Goal: Information Seeking & Learning: Learn about a topic

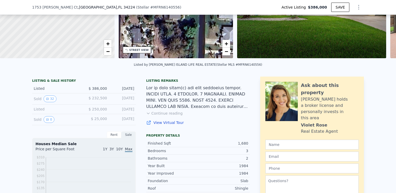
scroll to position [72, 0]
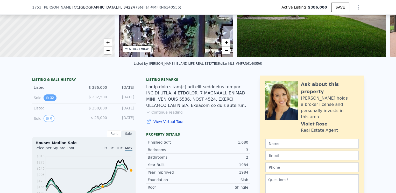
click at [49, 101] on button "32" at bounding box center [50, 98] width 13 height 7
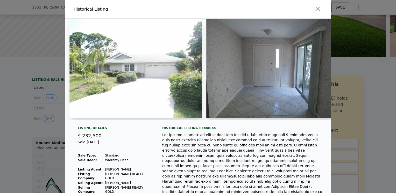
click at [281, 70] on img at bounding box center [272, 68] width 133 height 99
click at [266, 70] on img at bounding box center [272, 68] width 133 height 99
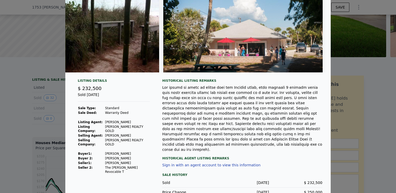
scroll to position [0, 0]
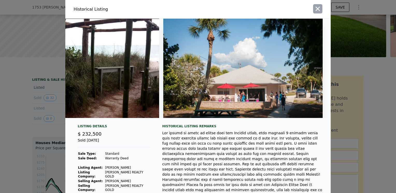
click at [314, 9] on icon "button" at bounding box center [317, 8] width 7 height 7
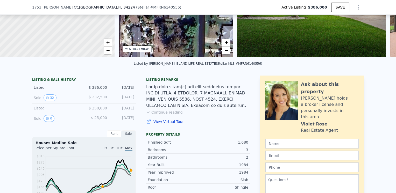
type input "$ 396,000"
type input "-$ 36,248"
click at [162, 115] on button "Continue reading" at bounding box center [164, 112] width 37 height 5
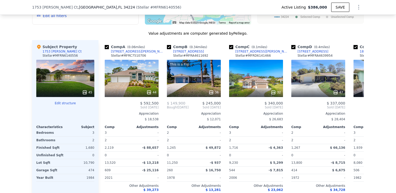
scroll to position [778, 0]
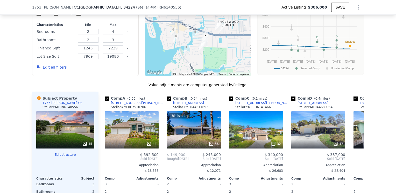
click at [174, 163] on div "Appreciation" at bounding box center [194, 165] width 54 height 4
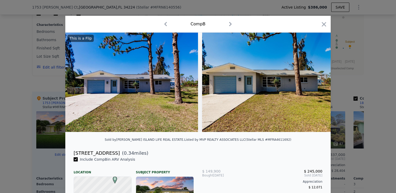
scroll to position [1, 0]
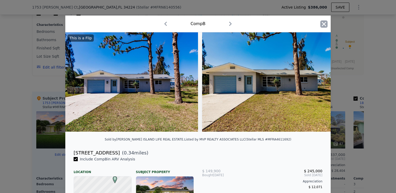
click at [324, 23] on icon "button" at bounding box center [323, 23] width 7 height 7
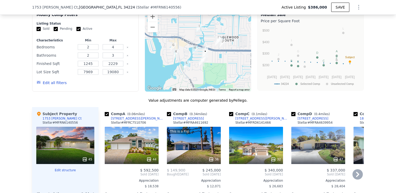
scroll to position [764, 0]
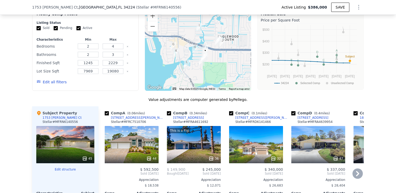
click at [354, 169] on icon at bounding box center [357, 174] width 10 height 10
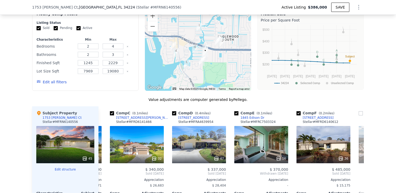
scroll to position [0, 124]
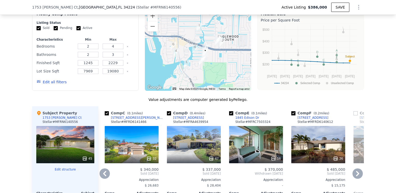
click at [354, 169] on icon at bounding box center [357, 174] width 10 height 10
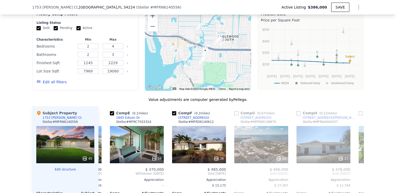
scroll to position [0, 249]
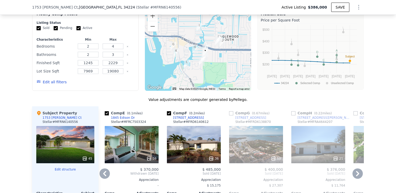
click at [358, 169] on icon at bounding box center [357, 174] width 10 height 10
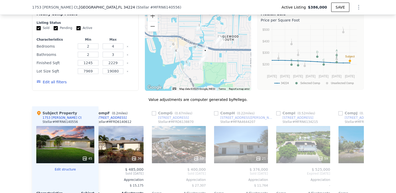
scroll to position [0, 373]
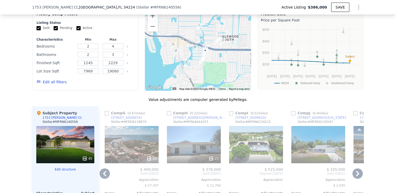
click at [358, 169] on icon at bounding box center [357, 174] width 10 height 10
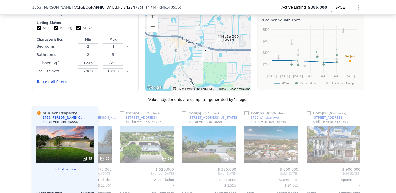
scroll to position [0, 493]
